Goal: Contribute content: Contribute content

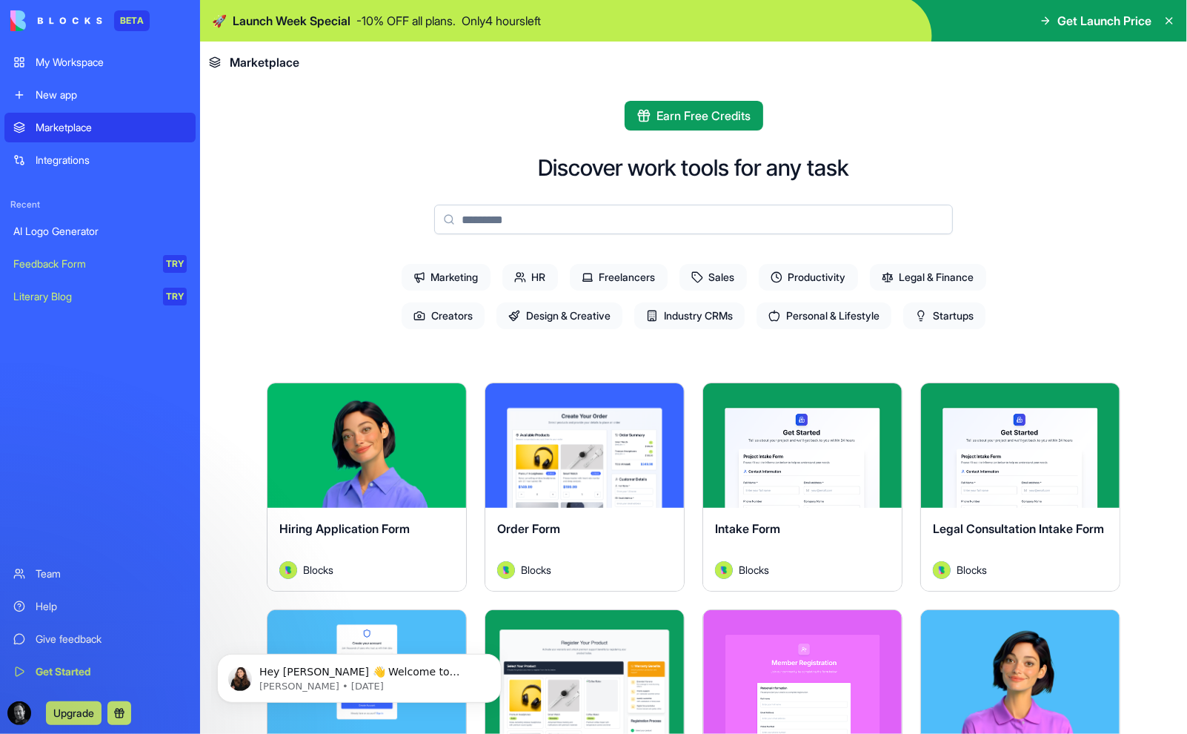
click at [557, 216] on input at bounding box center [693, 220] width 519 height 30
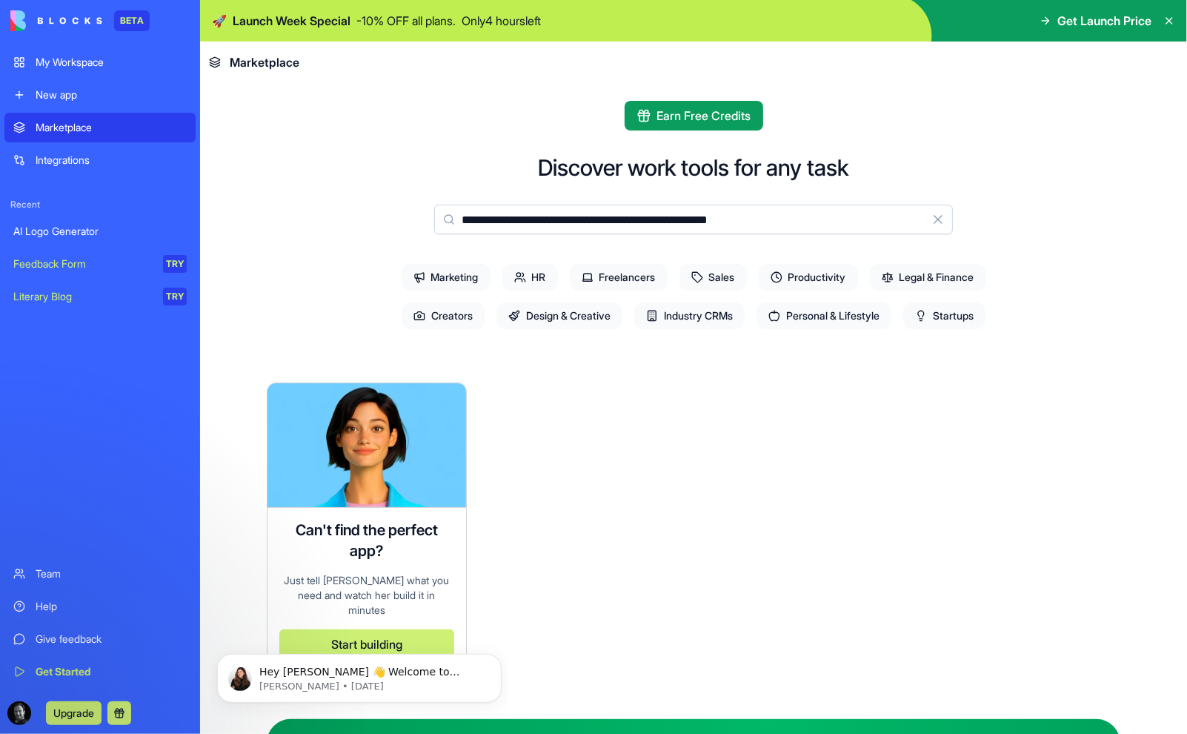
type input "**********"
drag, startPoint x: 802, startPoint y: 211, endPoint x: 401, endPoint y: 189, distance: 401.6
click at [401, 189] on div "**********" at bounding box center [694, 576] width 854 height 844
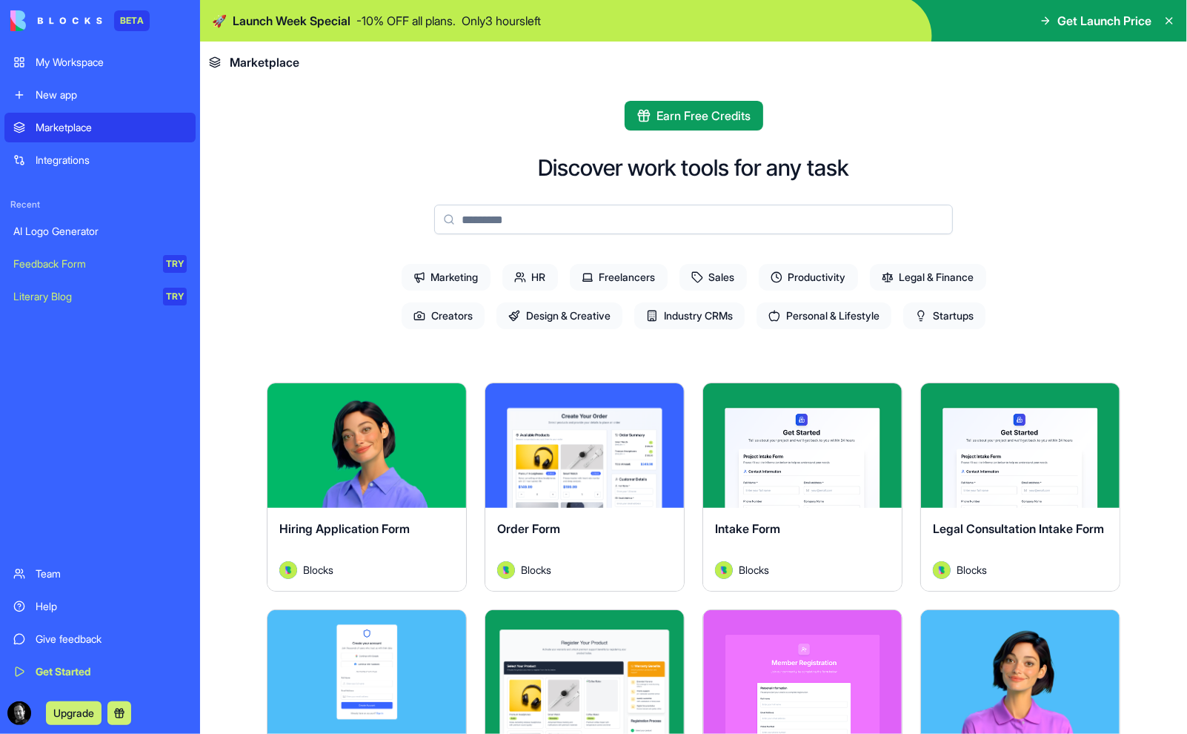
click at [76, 92] on div "New app" at bounding box center [111, 94] width 151 height 15
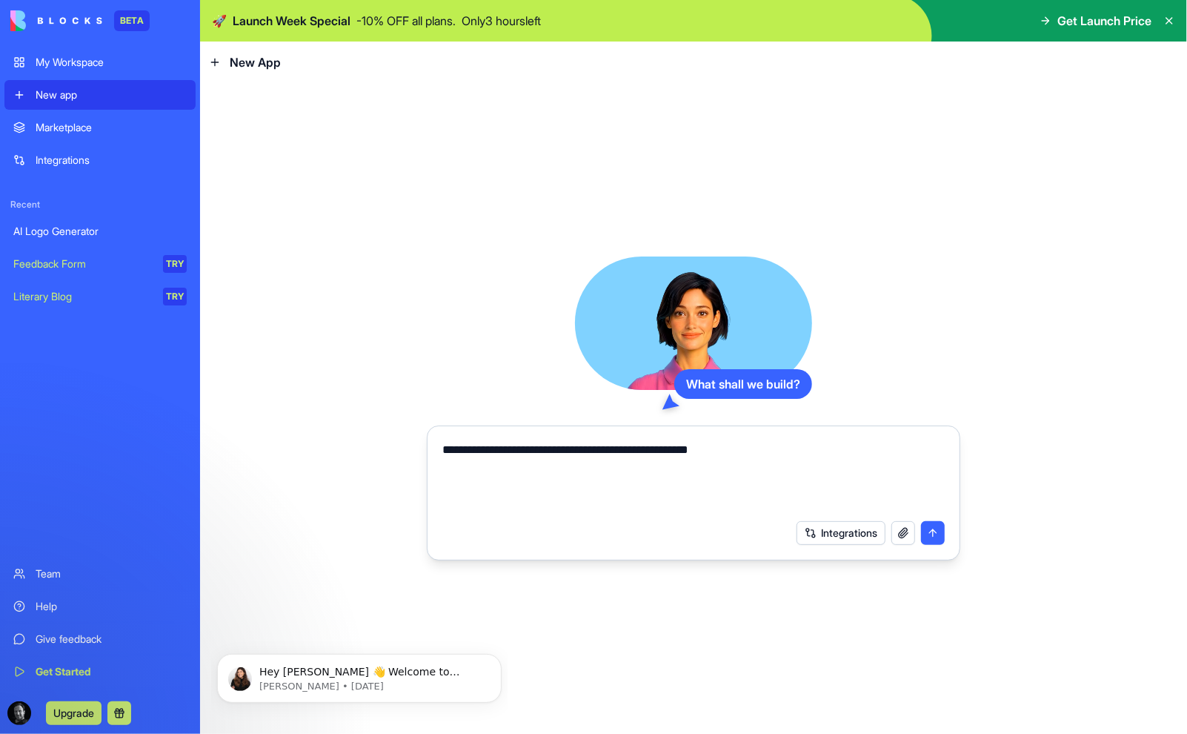
type textarea "**********"
click at [932, 533] on button "submit" at bounding box center [933, 533] width 24 height 24
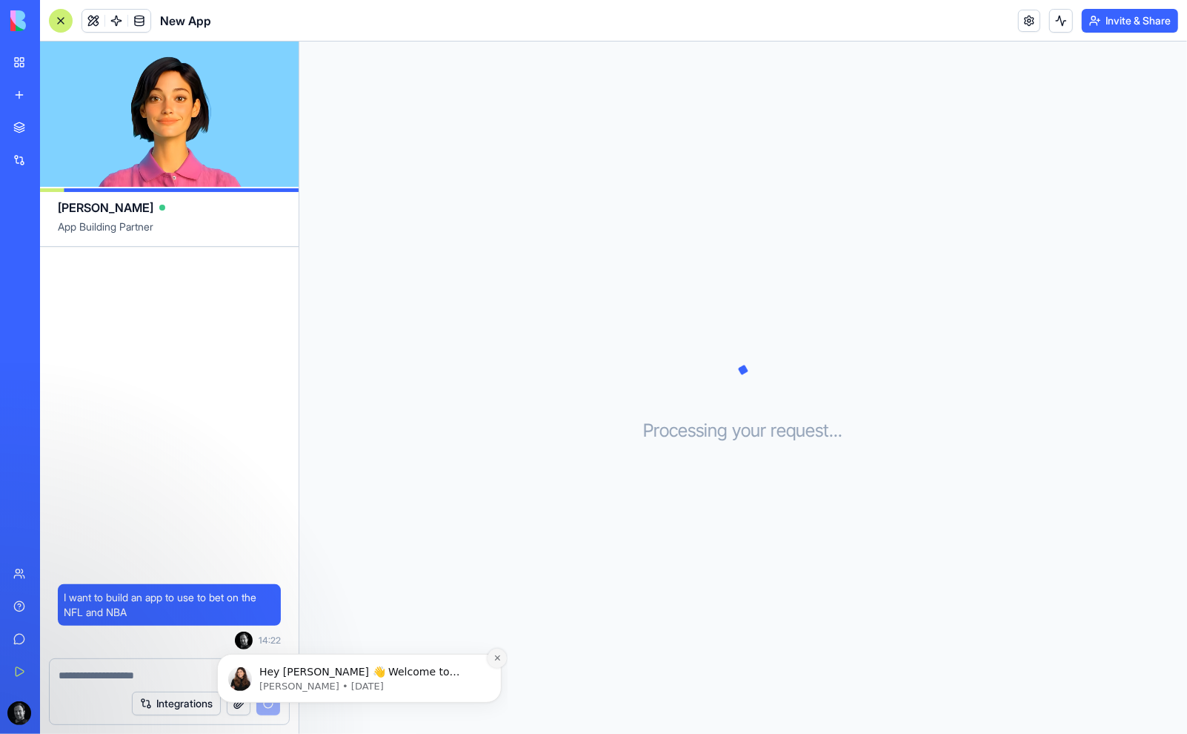
click at [499, 652] on button "Dismiss notification" at bounding box center [496, 657] width 19 height 19
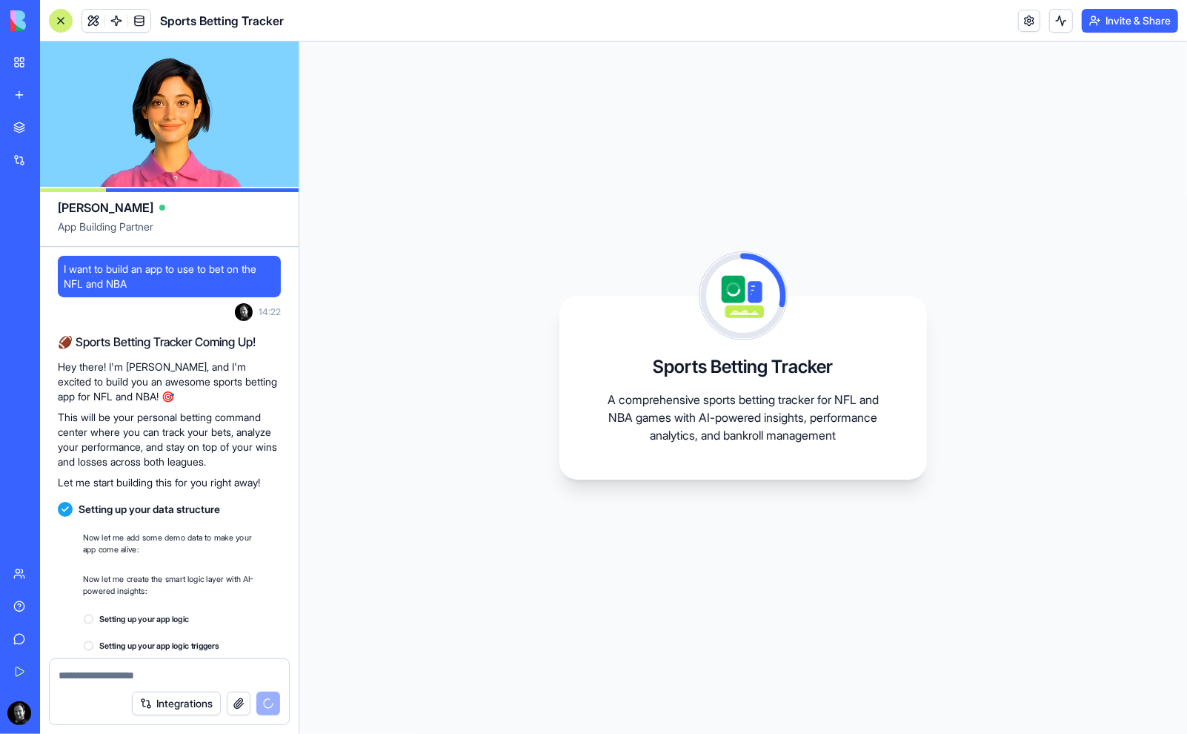
scroll to position [208, 0]
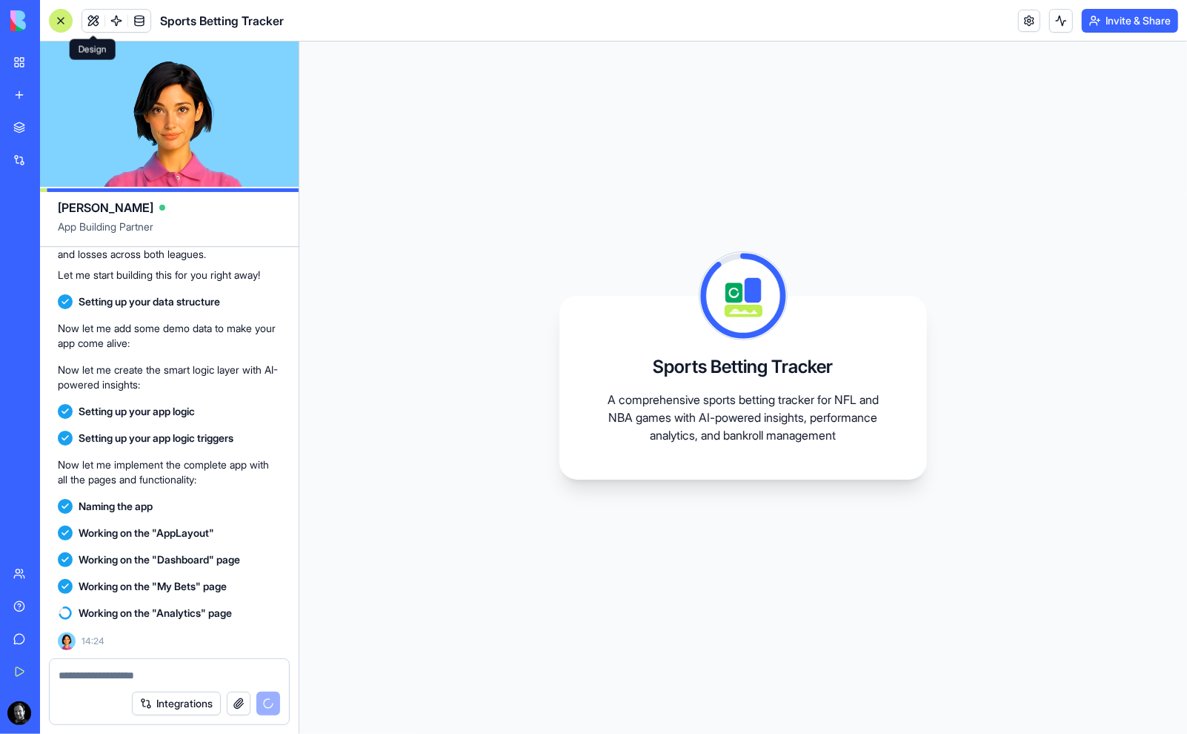
click at [90, 18] on span at bounding box center [94, 21] width 42 height 42
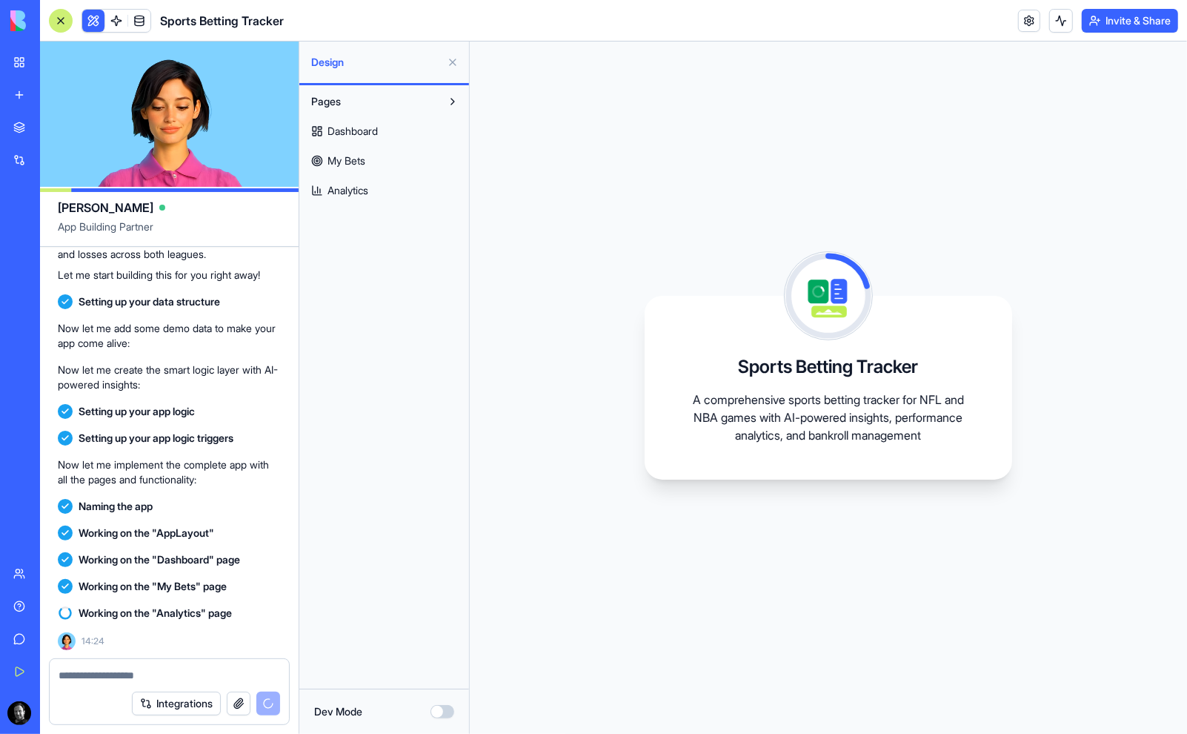
click at [368, 133] on span "Dashboard" at bounding box center [353, 131] width 50 height 15
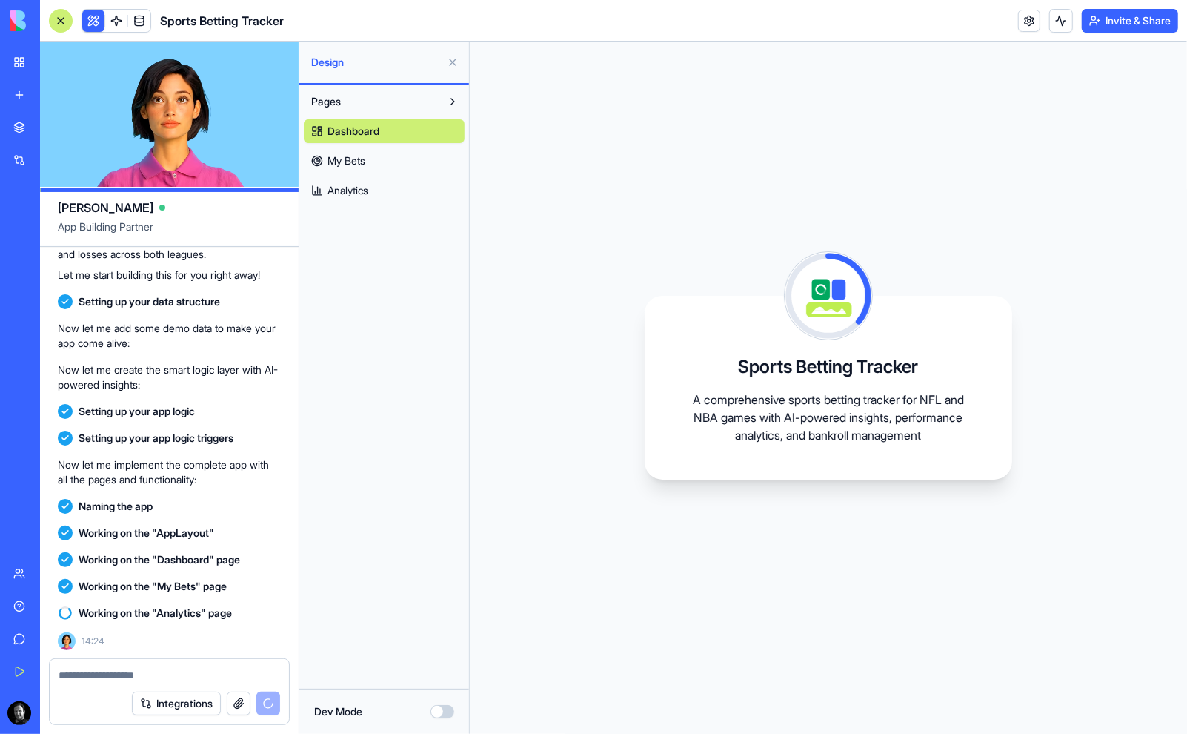
click at [363, 155] on span "My Bets" at bounding box center [347, 160] width 38 height 15
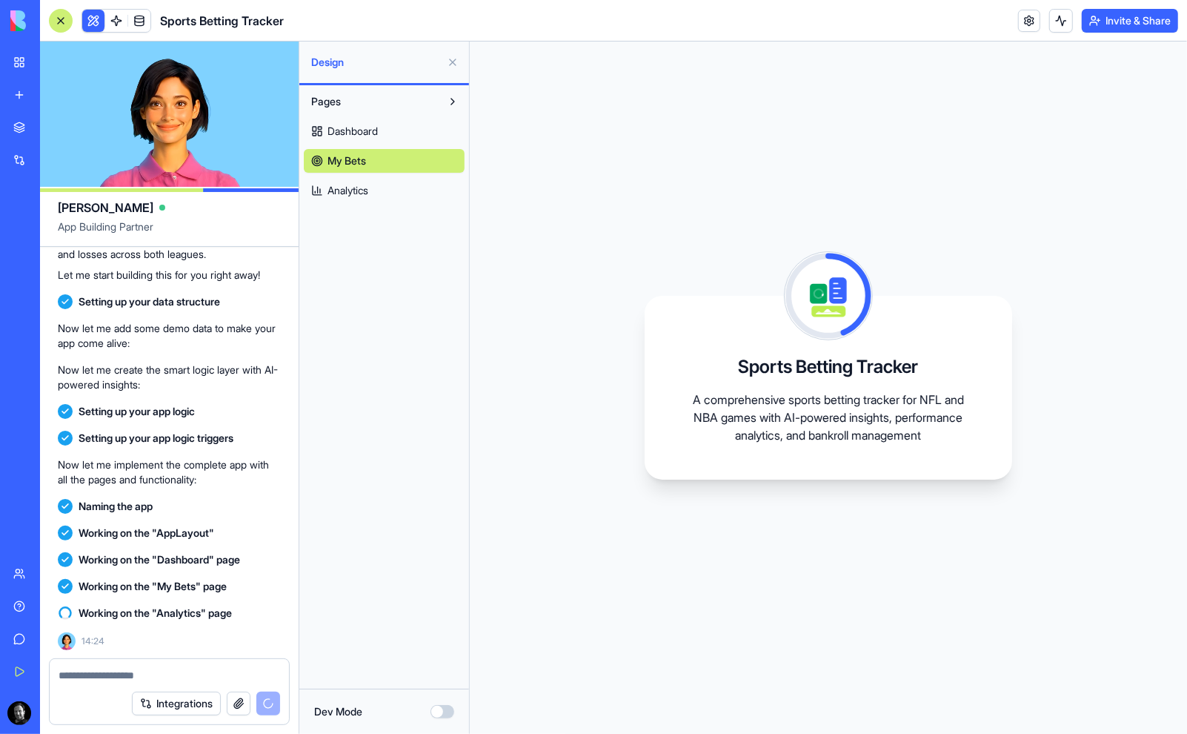
click at [363, 183] on span "Analytics" at bounding box center [348, 190] width 41 height 15
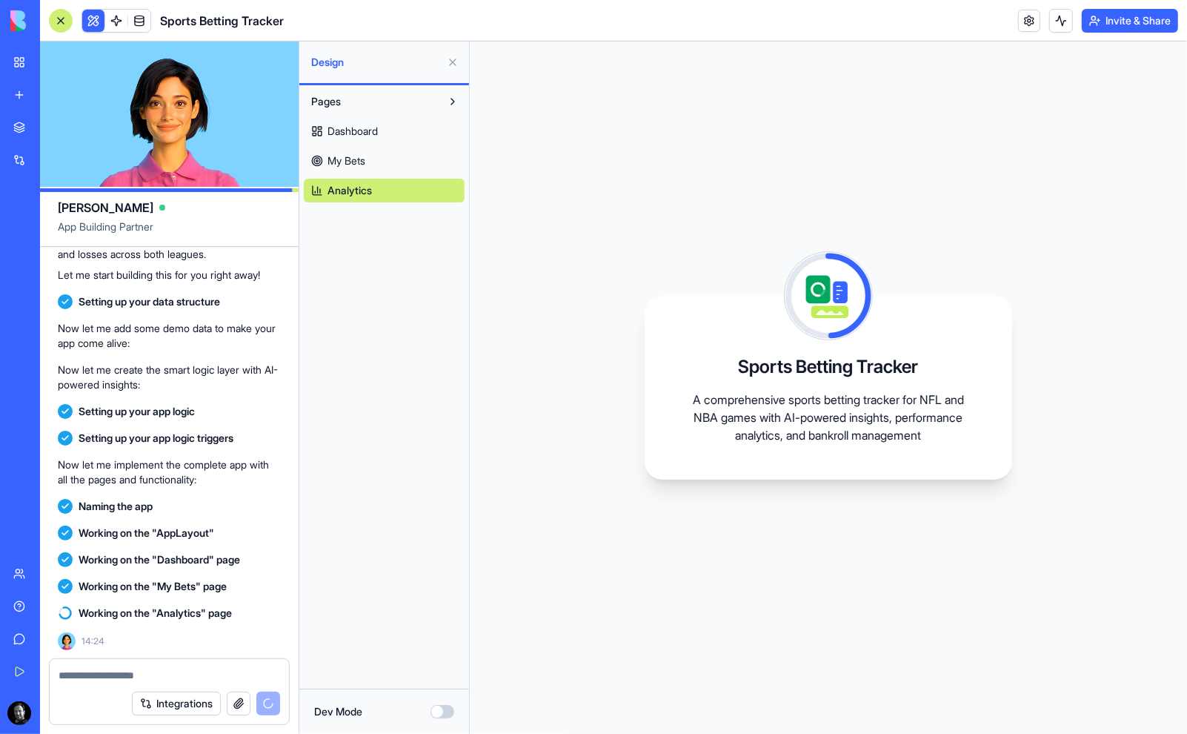
click at [359, 130] on span "Dashboard" at bounding box center [353, 131] width 50 height 15
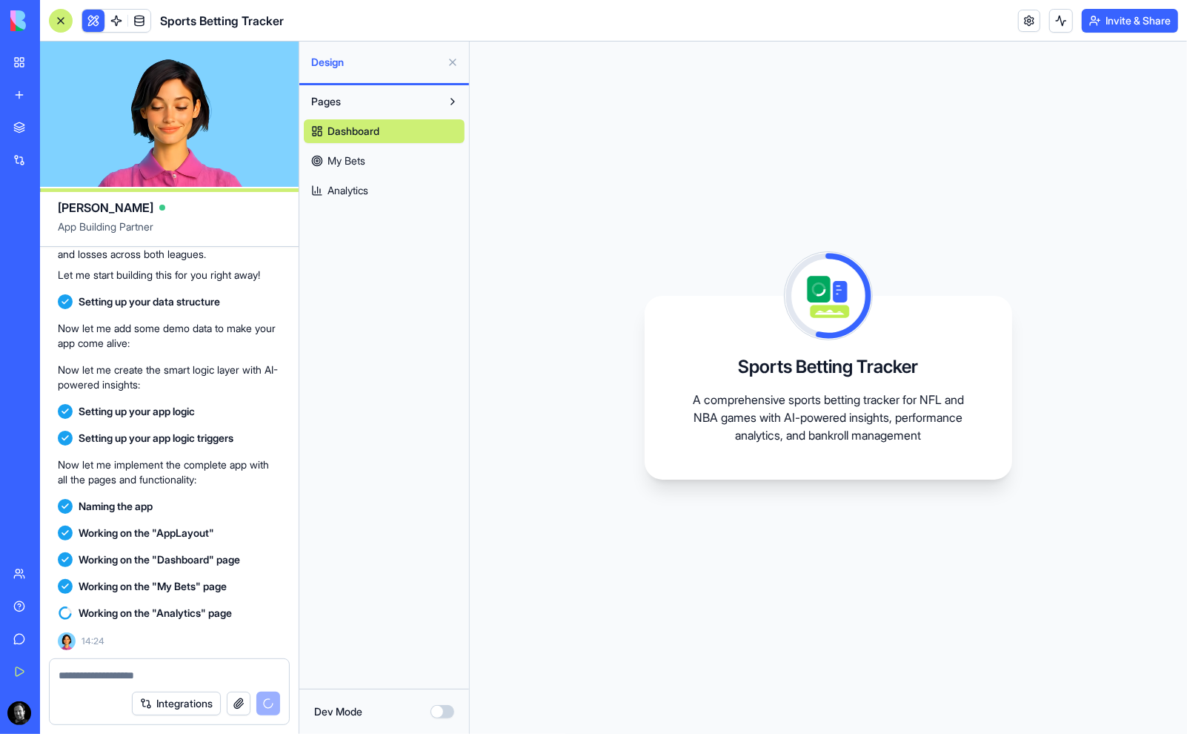
click at [396, 95] on button "Pages" at bounding box center [372, 102] width 137 height 24
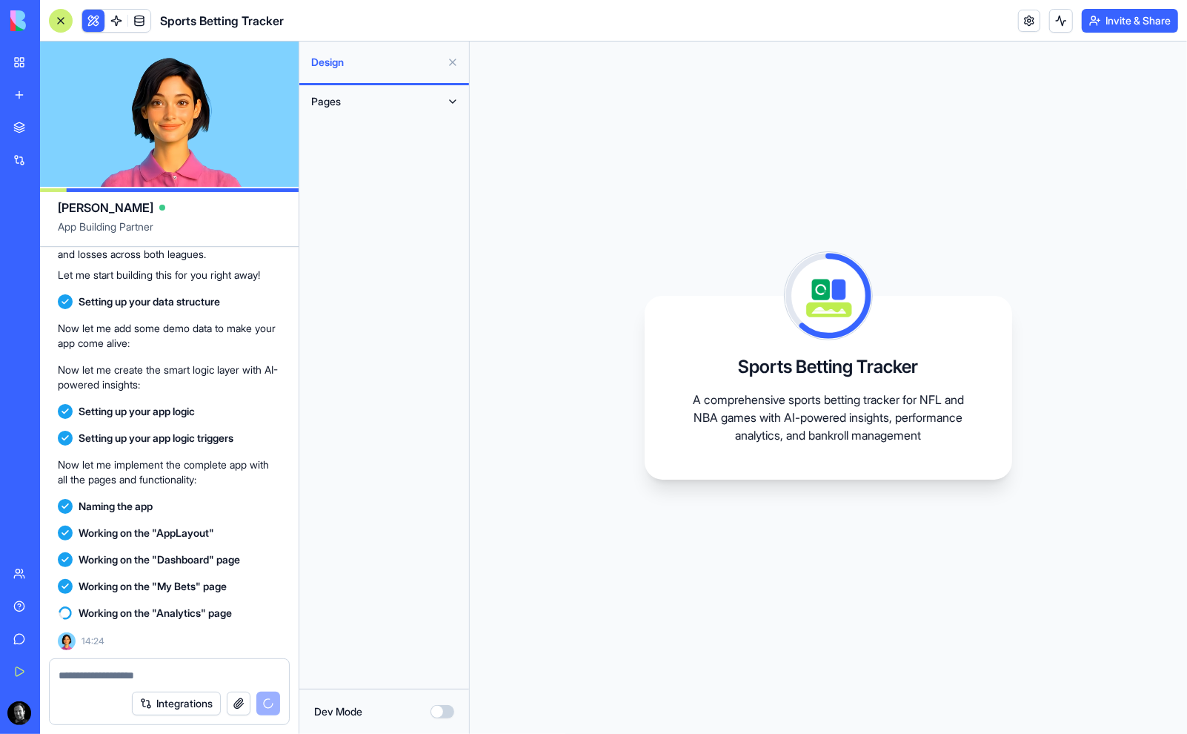
click at [394, 98] on button "Pages" at bounding box center [372, 102] width 137 height 24
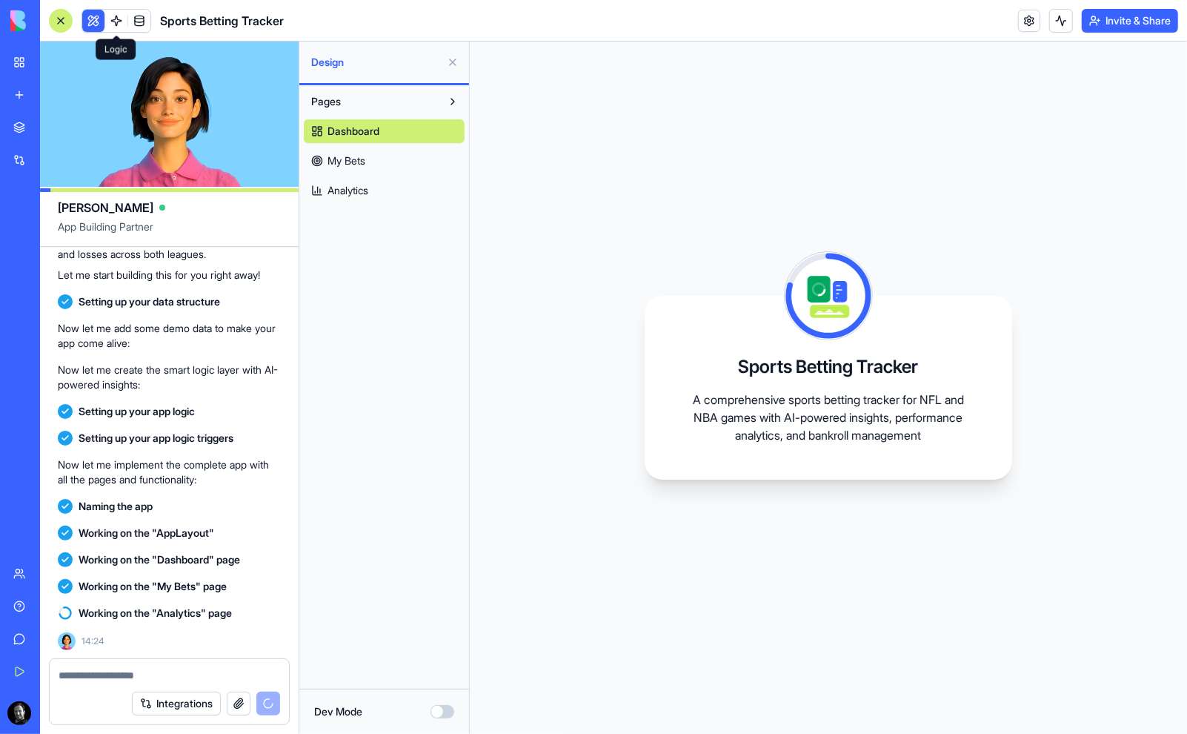
click at [117, 19] on span at bounding box center [117, 21] width 42 height 42
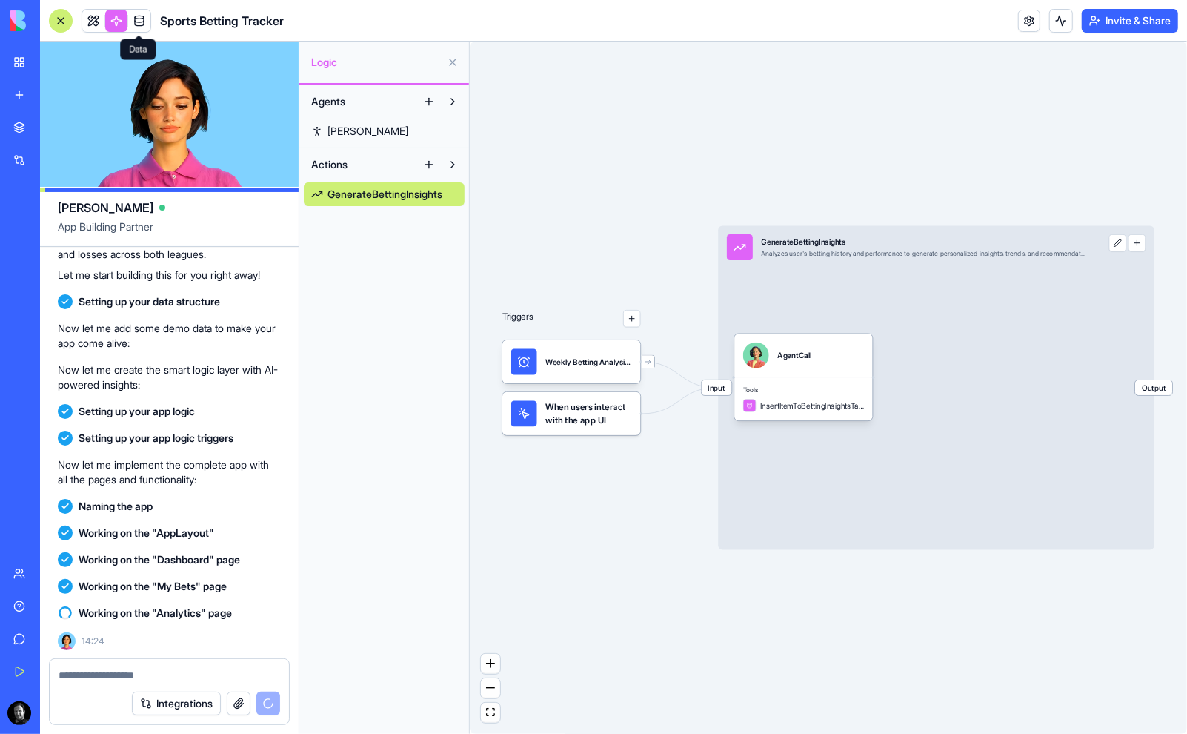
click at [140, 20] on span at bounding box center [140, 21] width 42 height 42
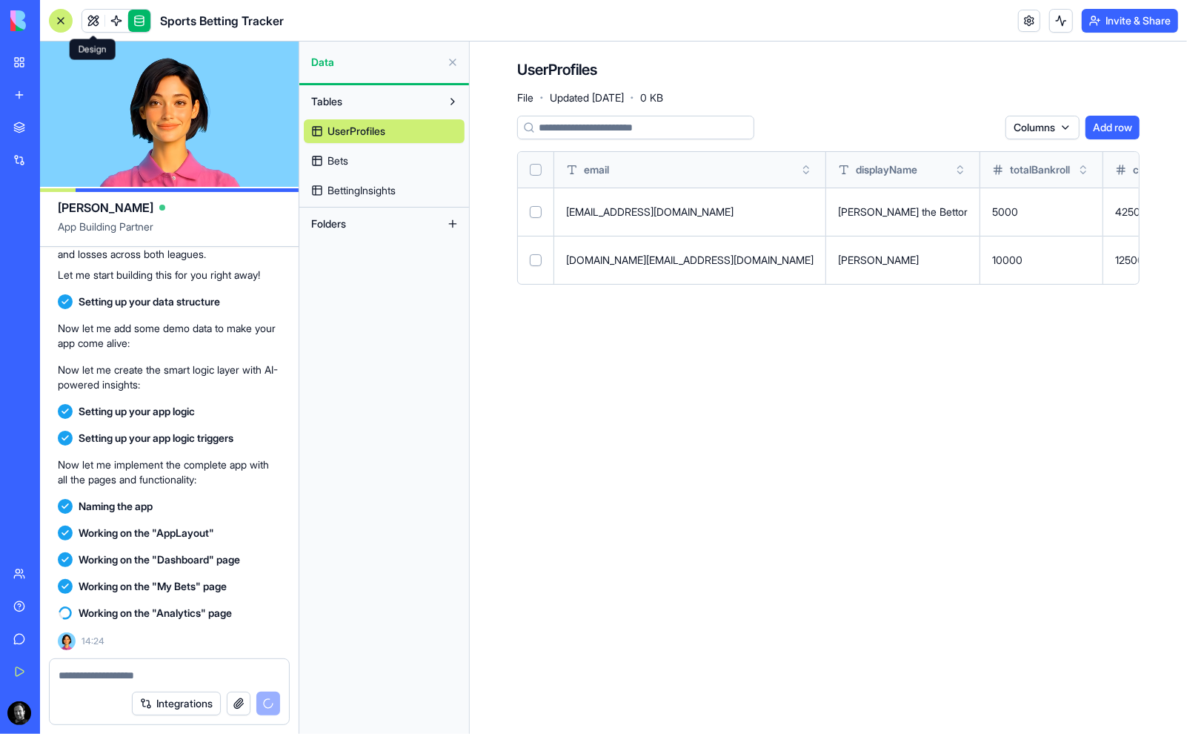
click at [92, 21] on link at bounding box center [93, 21] width 22 height 22
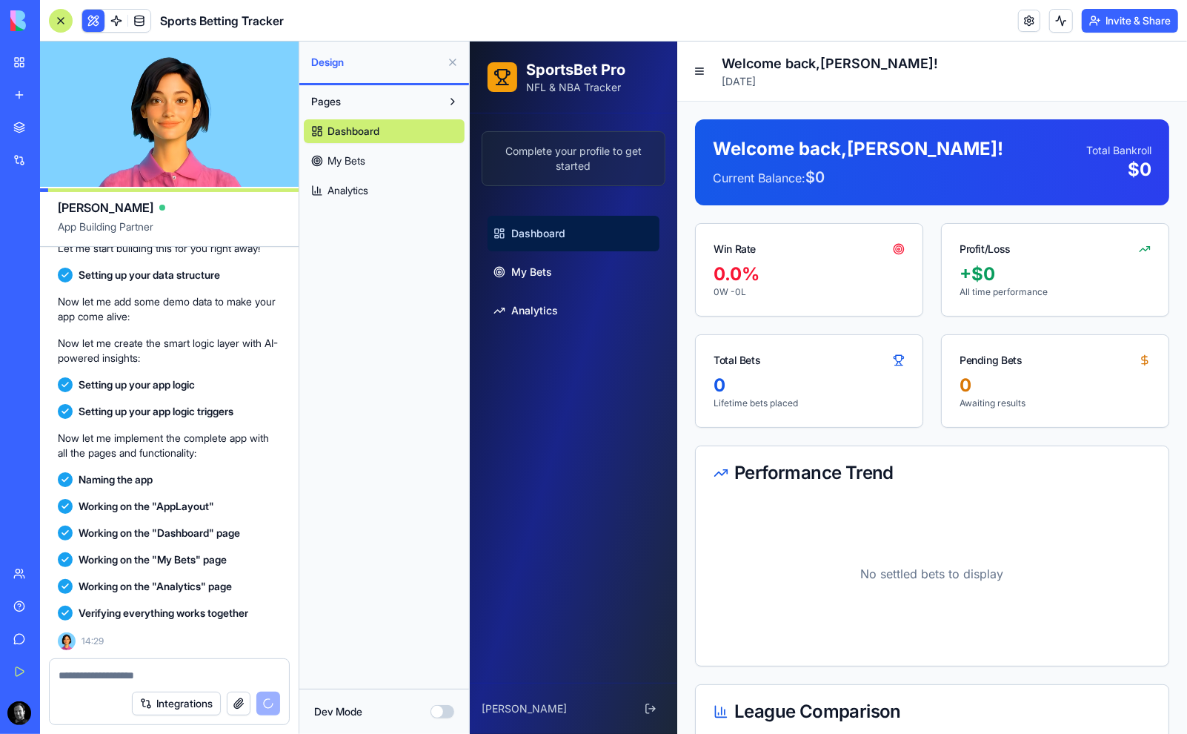
scroll to position [486, 0]
